Goal: Find specific page/section

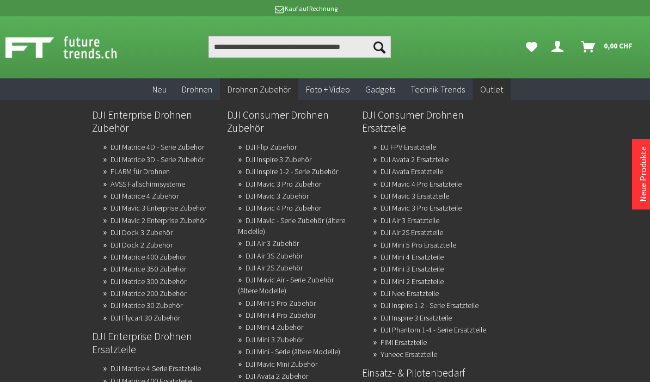
click at [422, 222] on link "DJI Air 3 Ersatzteile" at bounding box center [410, 220] width 59 height 15
click at [279, 91] on span "Drohnen Zubehör" at bounding box center [259, 89] width 63 height 11
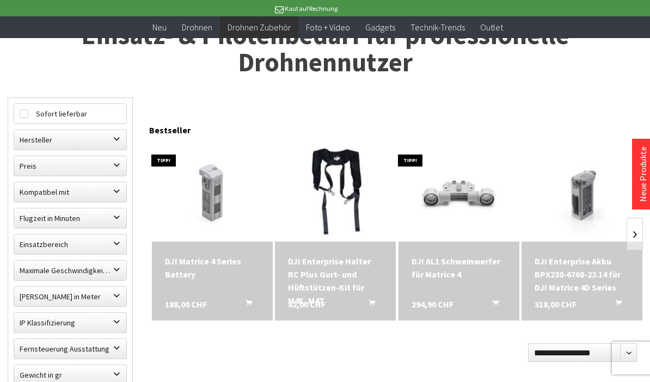
scroll to position [99, 0]
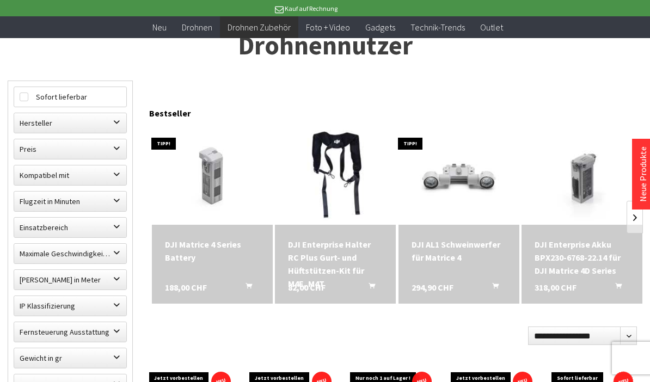
click at [120, 122] on label "Hersteller" at bounding box center [70, 123] width 112 height 20
click at [115, 174] on label "Kompatibel mit" at bounding box center [70, 175] width 112 height 20
